Goal: Check status: Check status

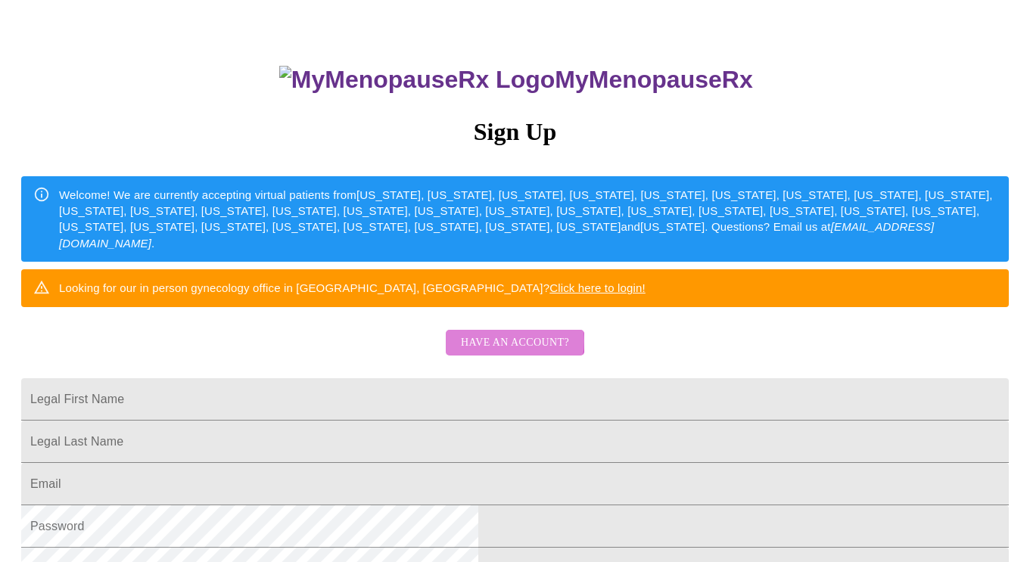
scroll to position [77, 0]
click at [512, 353] on span "Have an account?" at bounding box center [515, 343] width 108 height 19
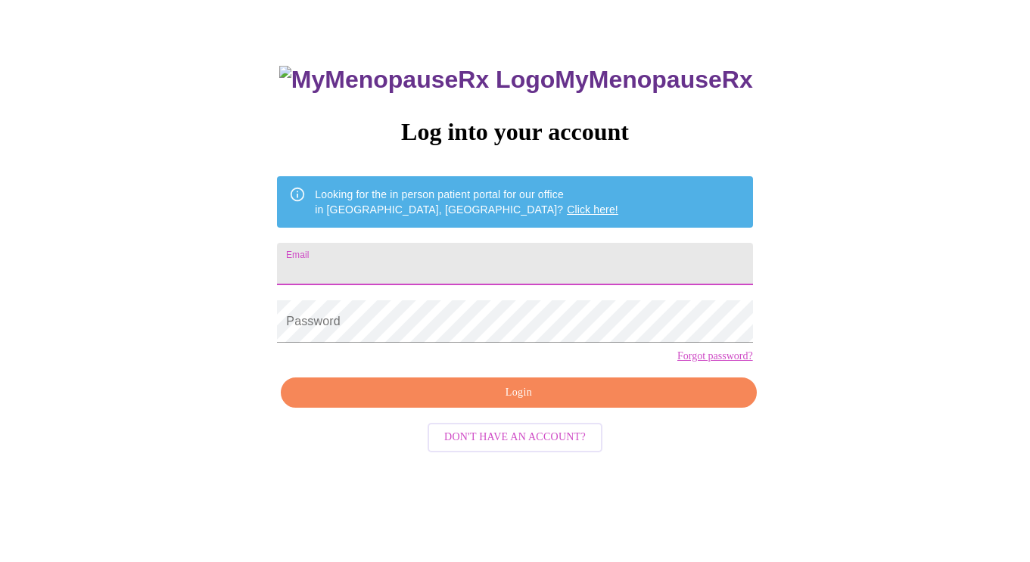
scroll to position [82, 1]
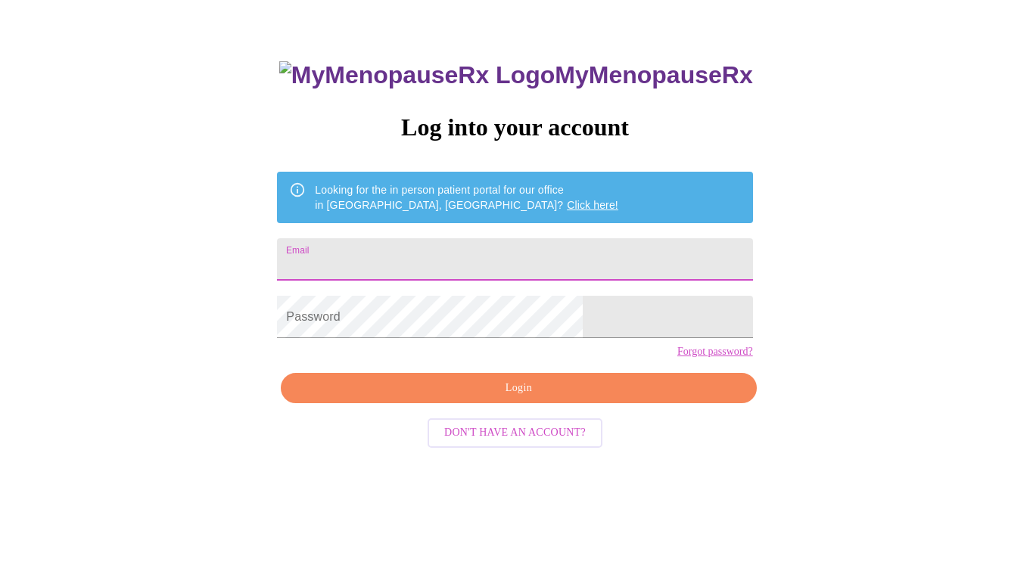
type input "[EMAIL_ADDRESS][DOMAIN_NAME]"
click at [425, 394] on div "MyMenopauseRx Log into your account Looking for the in person patient portal fo…" at bounding box center [514, 318] width 505 height 562
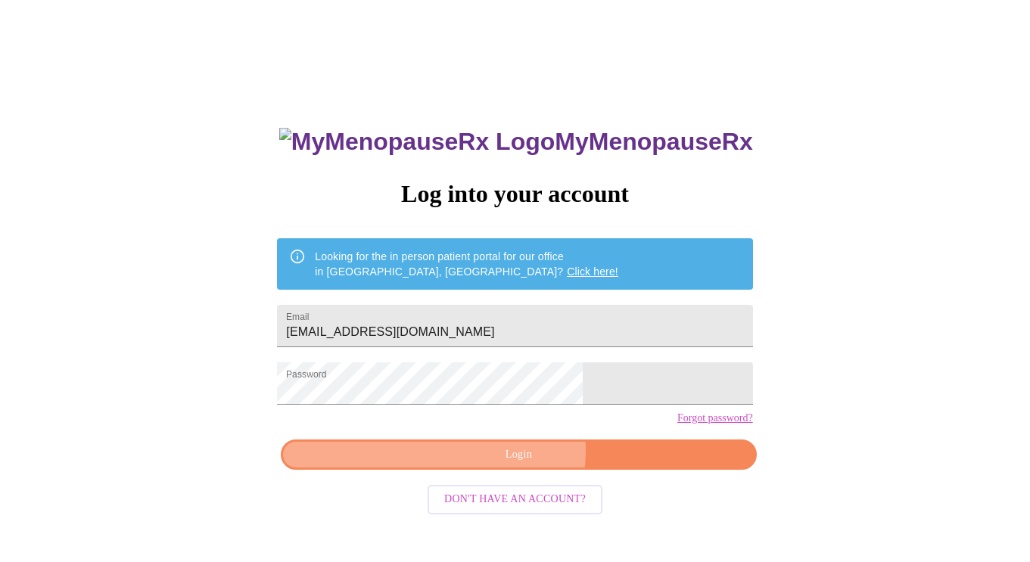
click at [509, 465] on span "Login" at bounding box center [518, 455] width 440 height 19
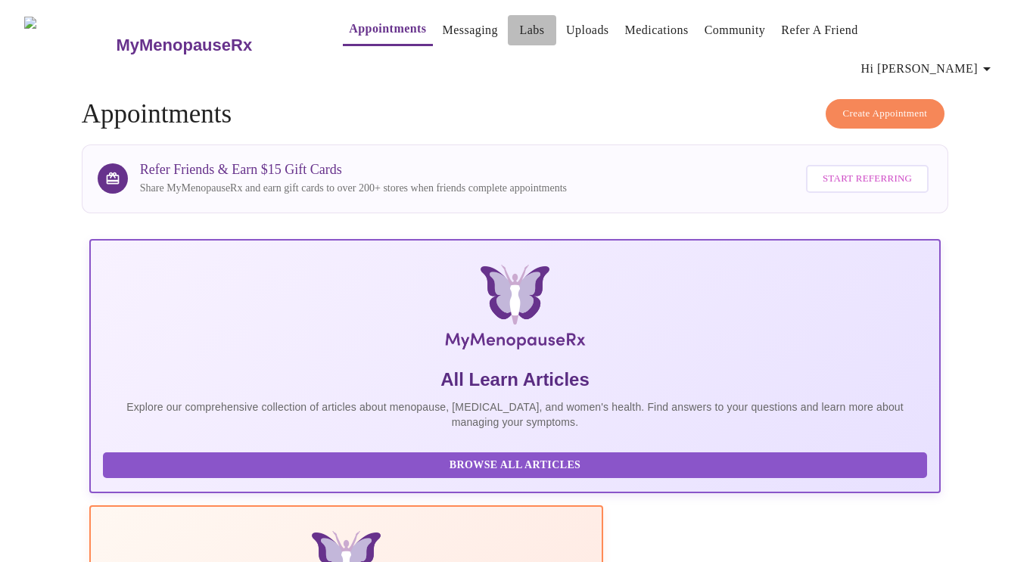
click at [520, 33] on link "Labs" at bounding box center [532, 30] width 25 height 21
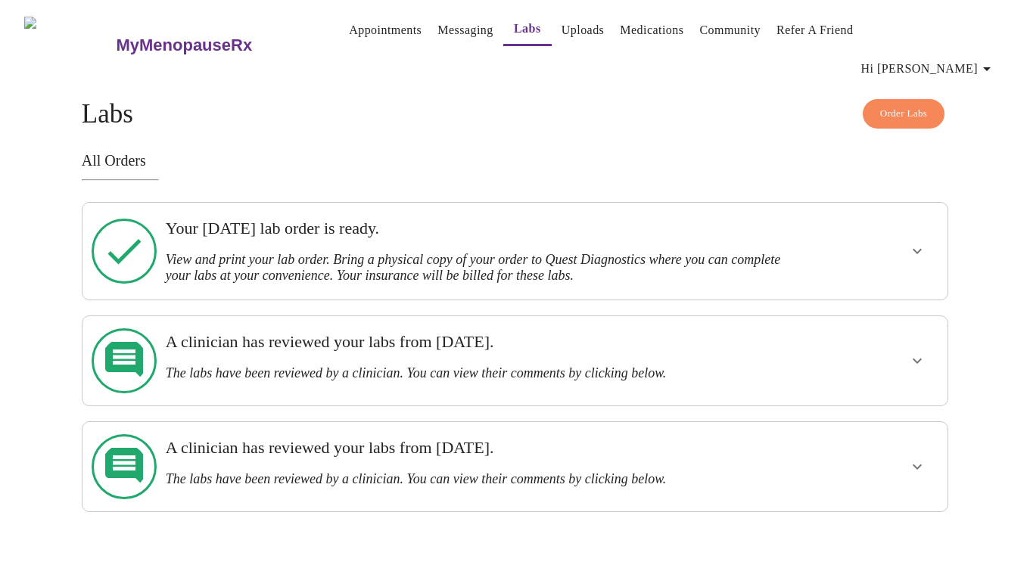
click at [285, 219] on h3 "Your [DATE] lab order is ready." at bounding box center [474, 229] width 616 height 20
click at [915, 242] on icon "show more" at bounding box center [917, 251] width 18 height 18
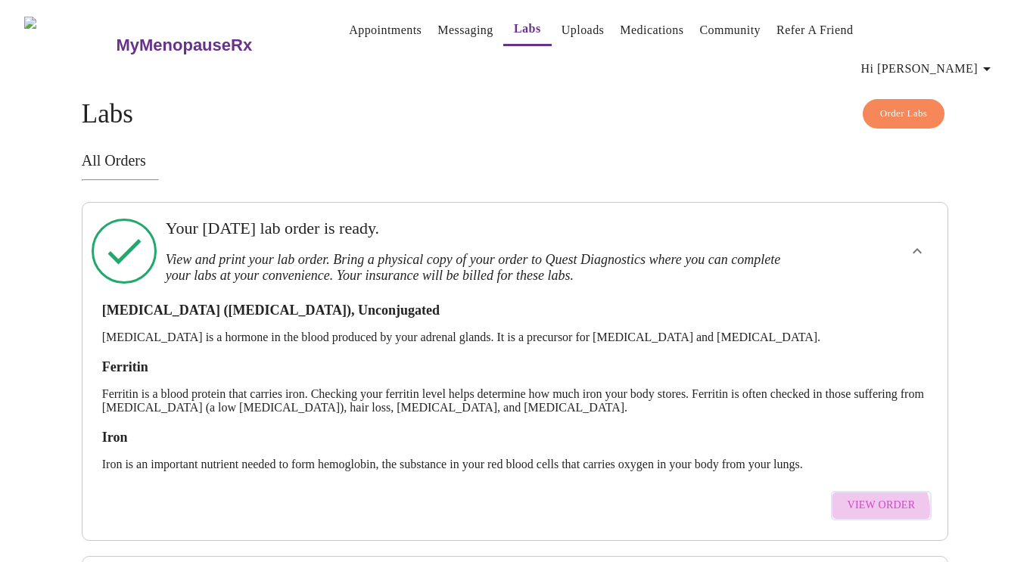
click at [880, 496] on span "View Order" at bounding box center [882, 505] width 68 height 19
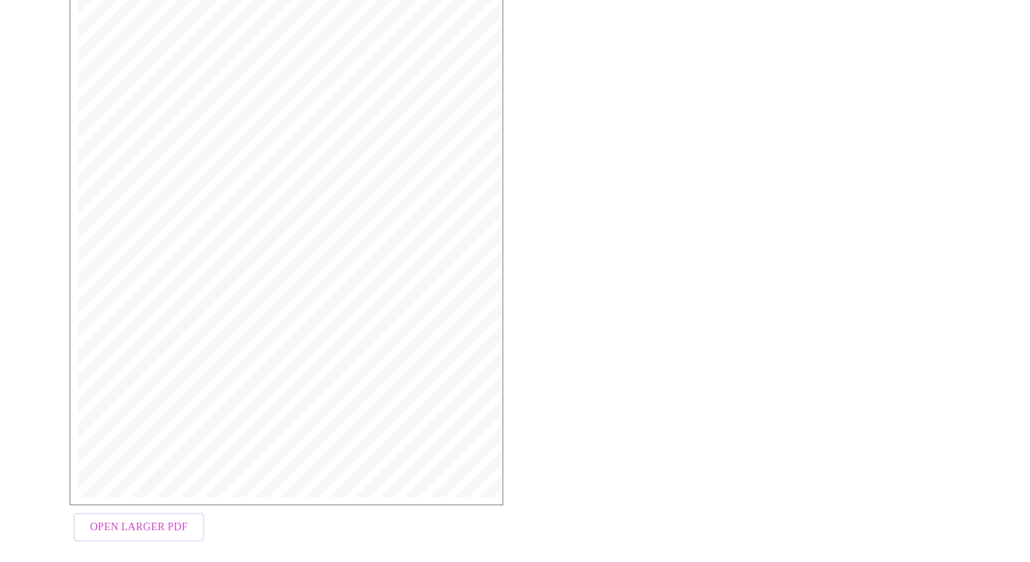
scroll to position [349, 0]
click at [130, 519] on span "Open Larger PDF" at bounding box center [139, 528] width 98 height 19
